Goal: Find contact information: Find contact information

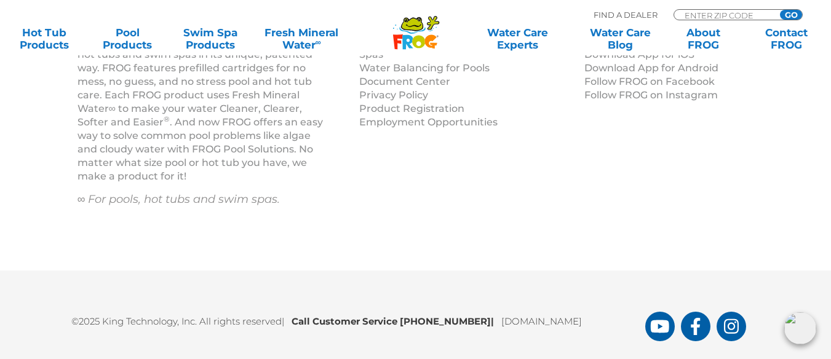
scroll to position [1755, 0]
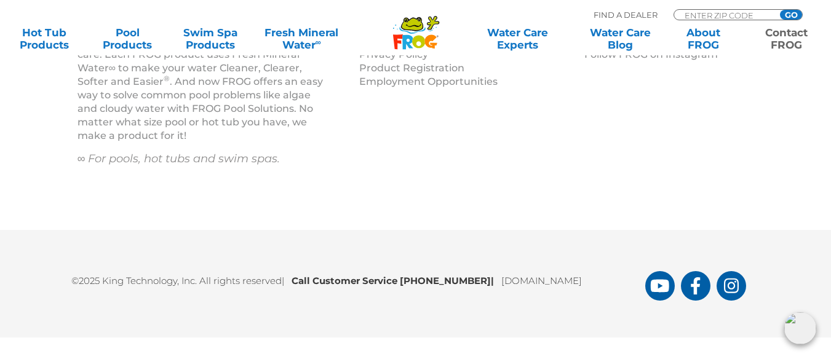
click at [786, 37] on link "Contact FROG" at bounding box center [786, 38] width 65 height 25
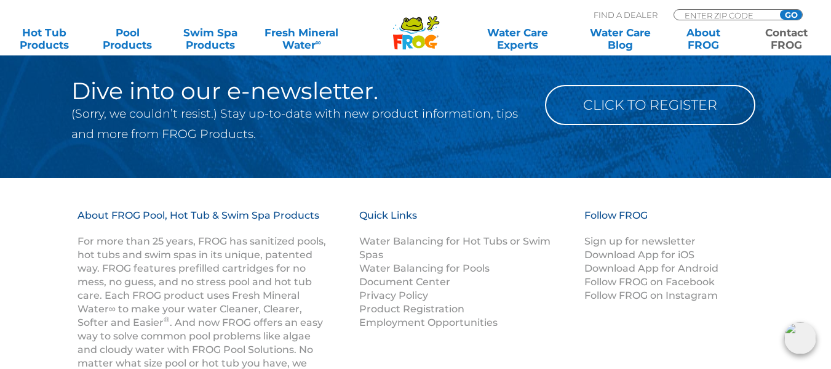
scroll to position [1703, 0]
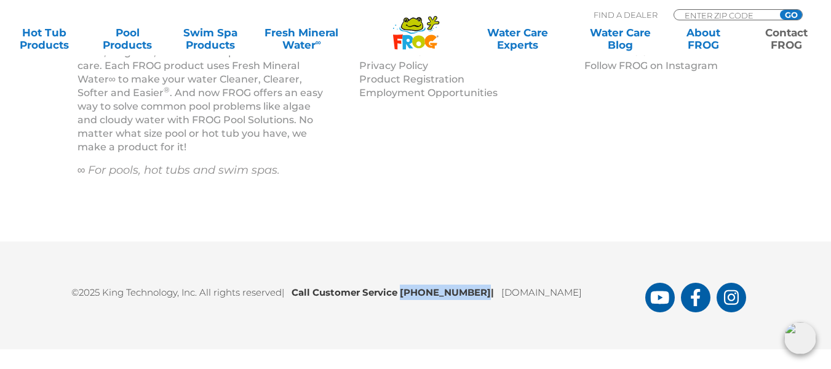
drag, startPoint x: 476, startPoint y: 291, endPoint x: 407, endPoint y: 294, distance: 69.6
click at [407, 294] on b "Call Customer Service [PHONE_NUMBER] |" at bounding box center [397, 292] width 210 height 12
copy b "[PHONE_NUMBER]"
click at [450, 200] on div "About FROG Pool, Hot Tub & Swim Spa Products For more than 25 years, FROG has s…" at bounding box center [416, 94] width 738 height 231
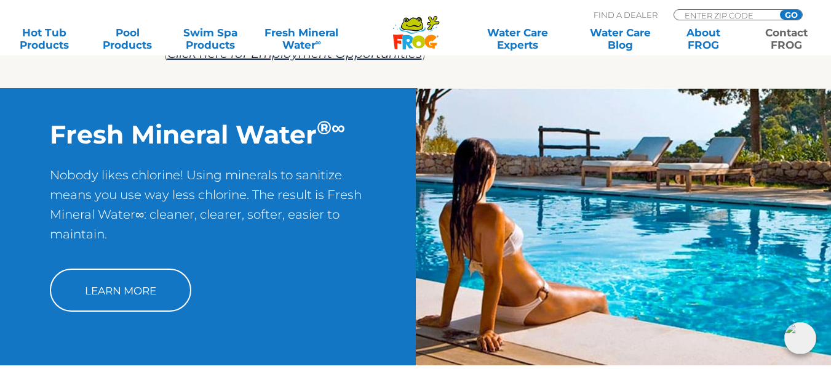
scroll to position [596, 0]
